Goal: Register for event/course

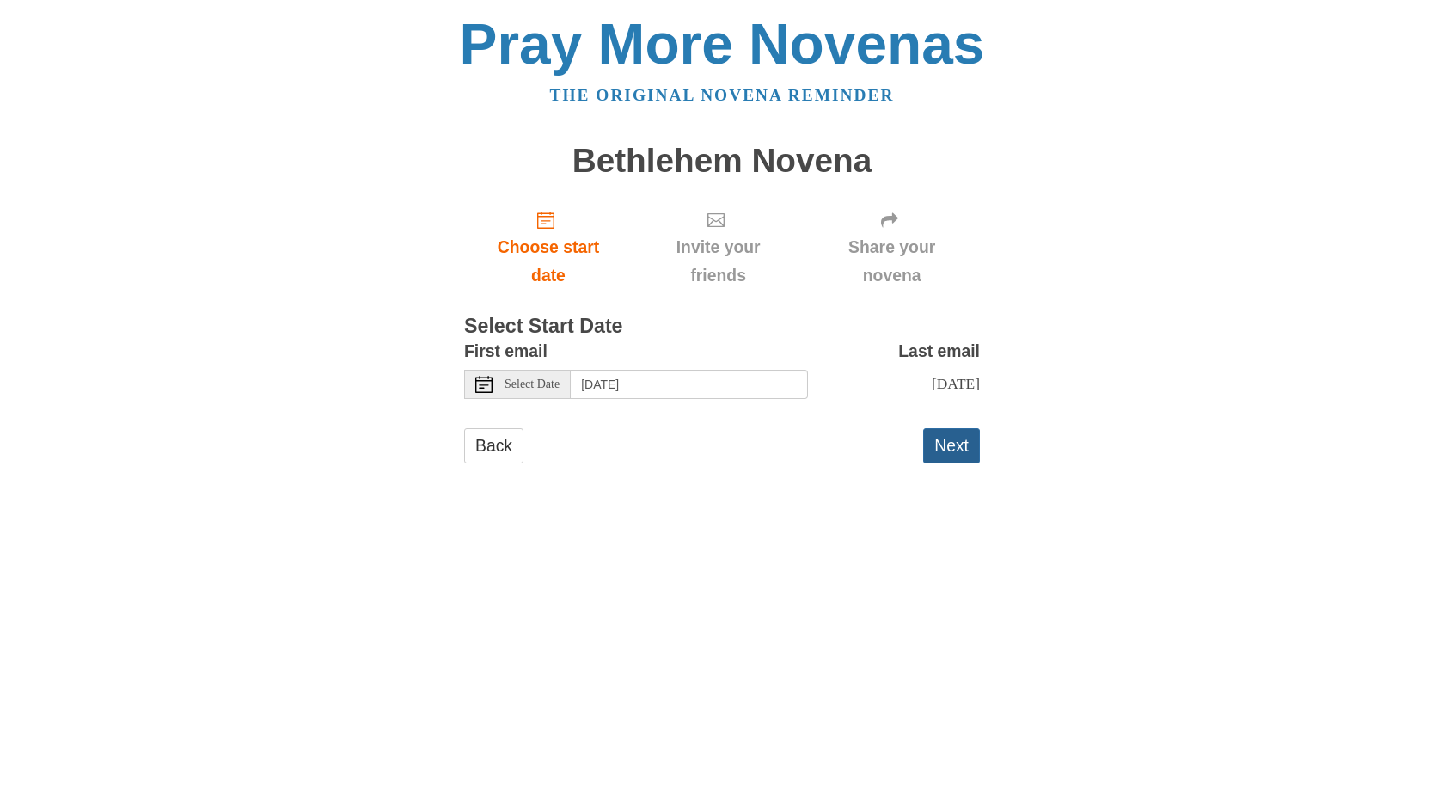
click at [951, 456] on button "Next" at bounding box center [951, 445] width 57 height 35
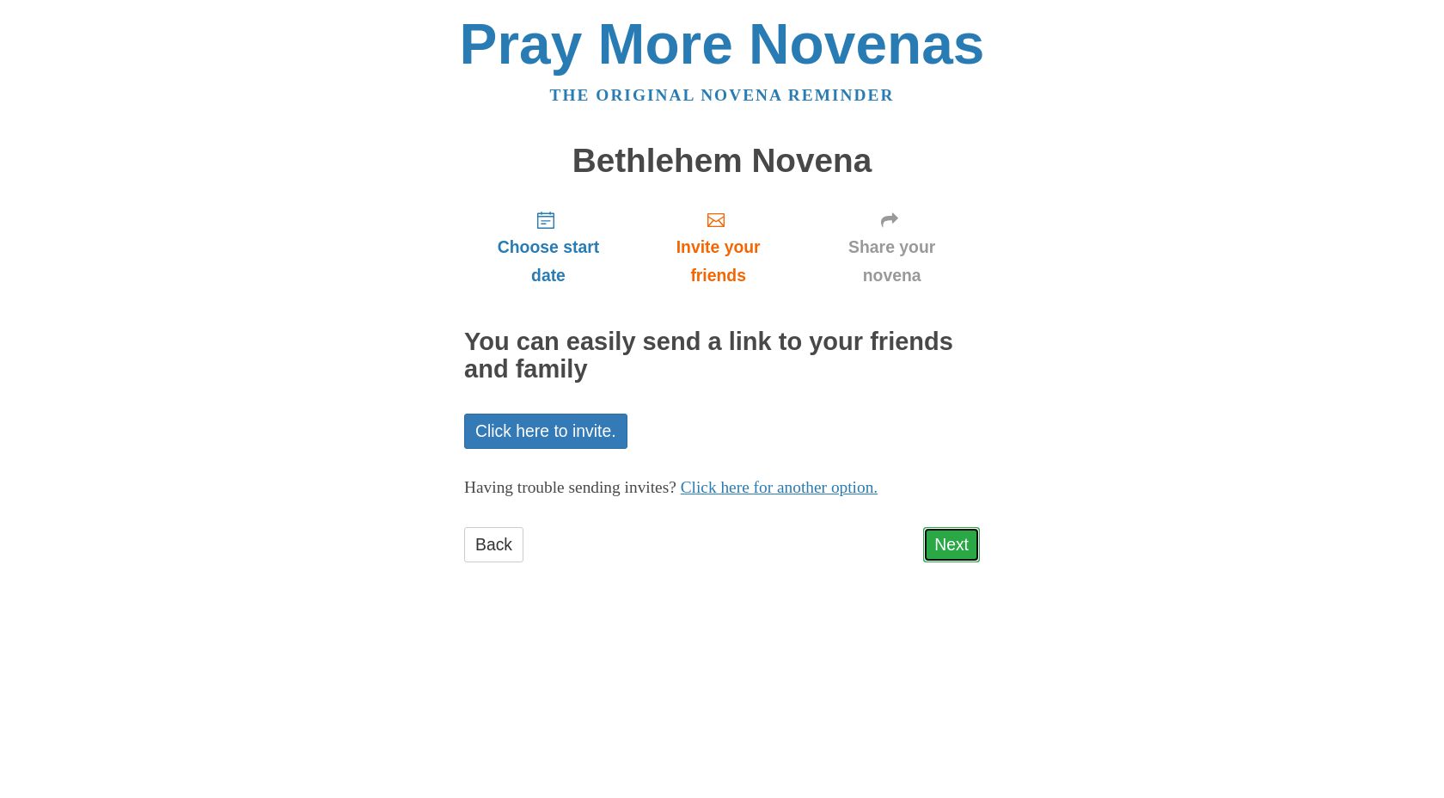
click at [956, 546] on link "Next" at bounding box center [951, 544] width 57 height 35
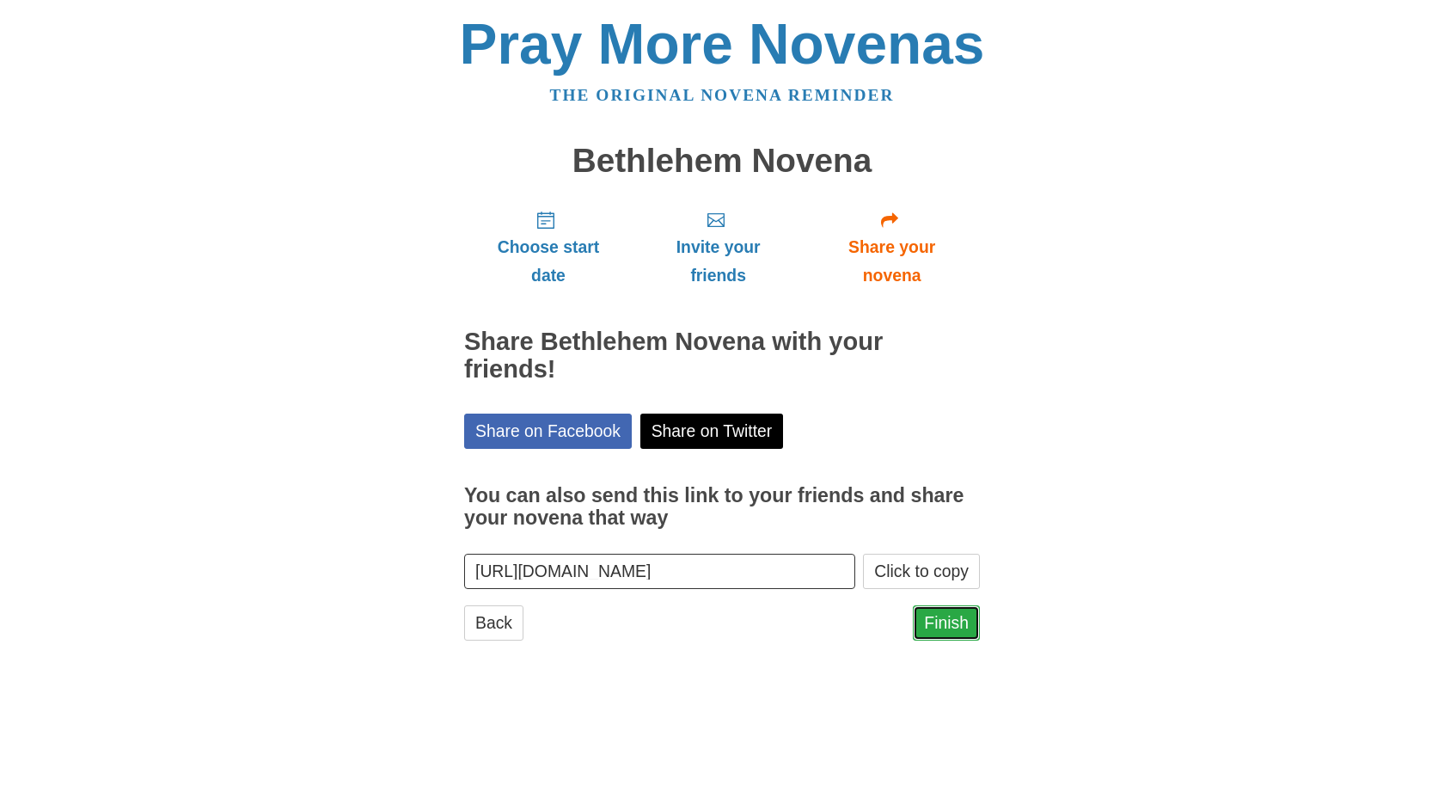
click at [957, 605] on link "Finish" at bounding box center [946, 622] width 67 height 35
